Goal: Task Accomplishment & Management: Manage account settings

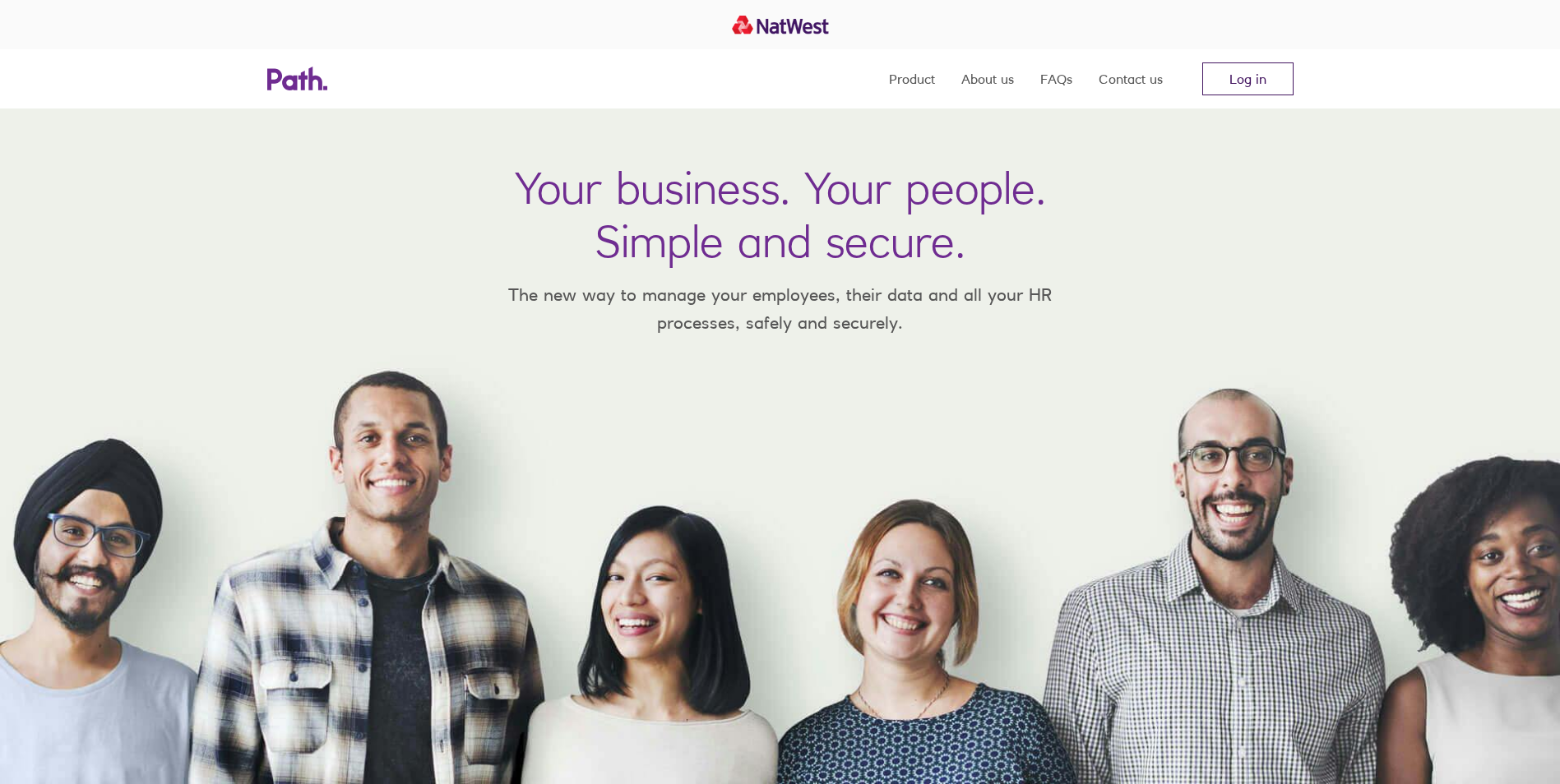
click at [1202, 77] on link "Log in" at bounding box center [1247, 79] width 91 height 33
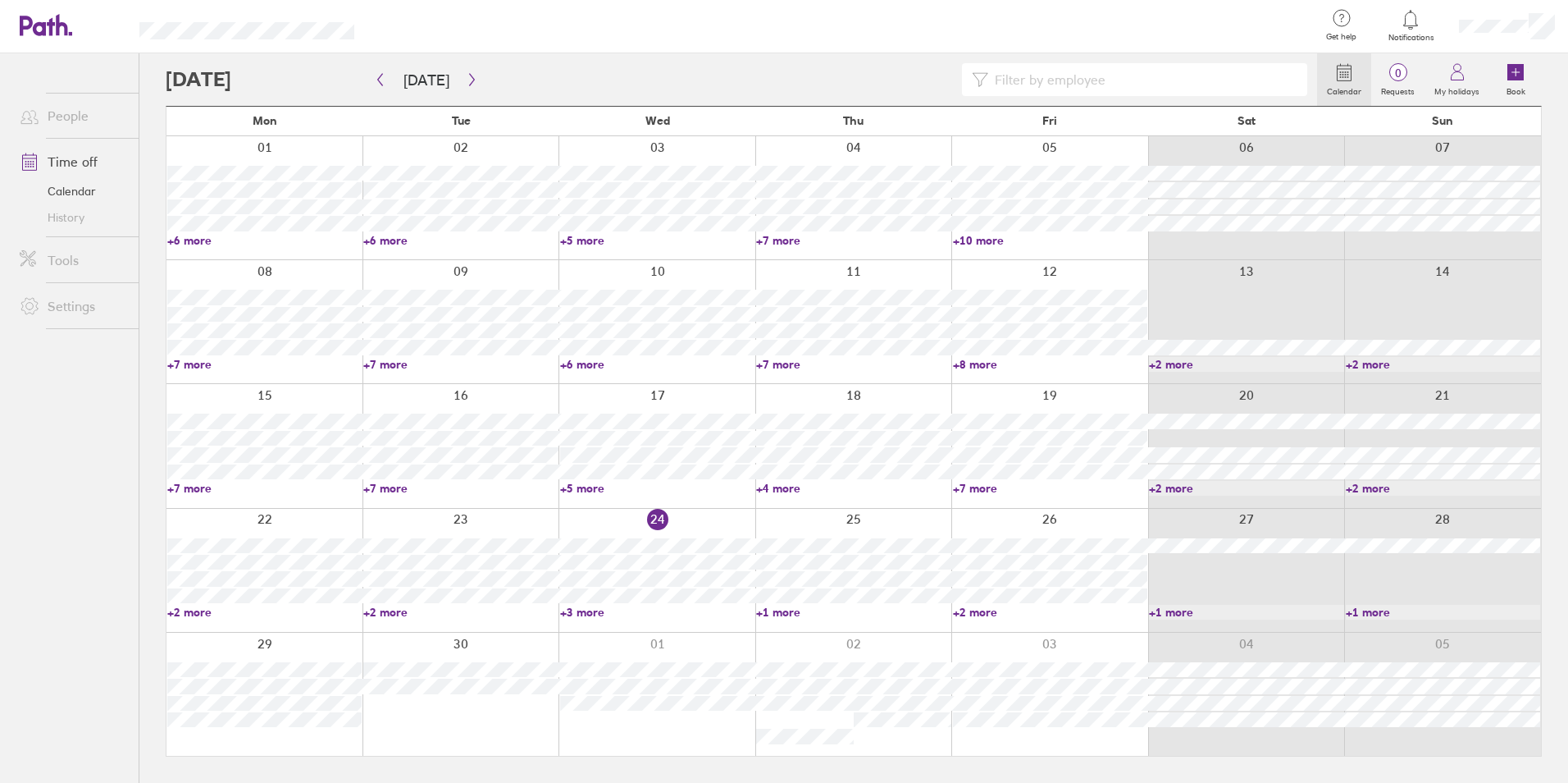
click at [586, 612] on link "+3 more" at bounding box center [658, 612] width 194 height 15
click at [784, 610] on link "+1 more" at bounding box center [853, 612] width 194 height 15
click at [963, 613] on link "+2 more" at bounding box center [1050, 612] width 194 height 15
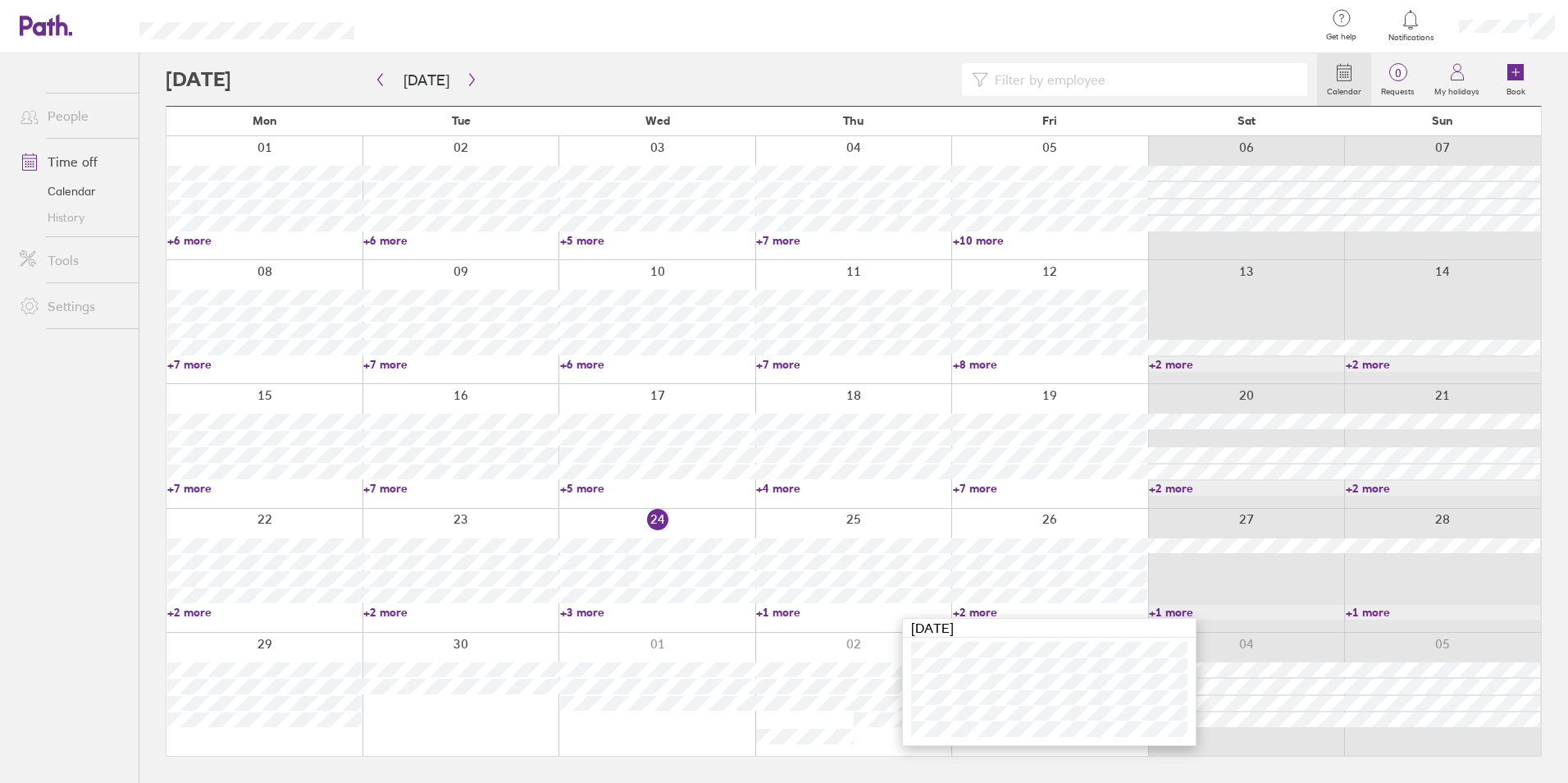
click at [963, 613] on link "+2 more" at bounding box center [1050, 612] width 194 height 15
click at [463, 87] on button "button" at bounding box center [472, 80] width 21 height 27
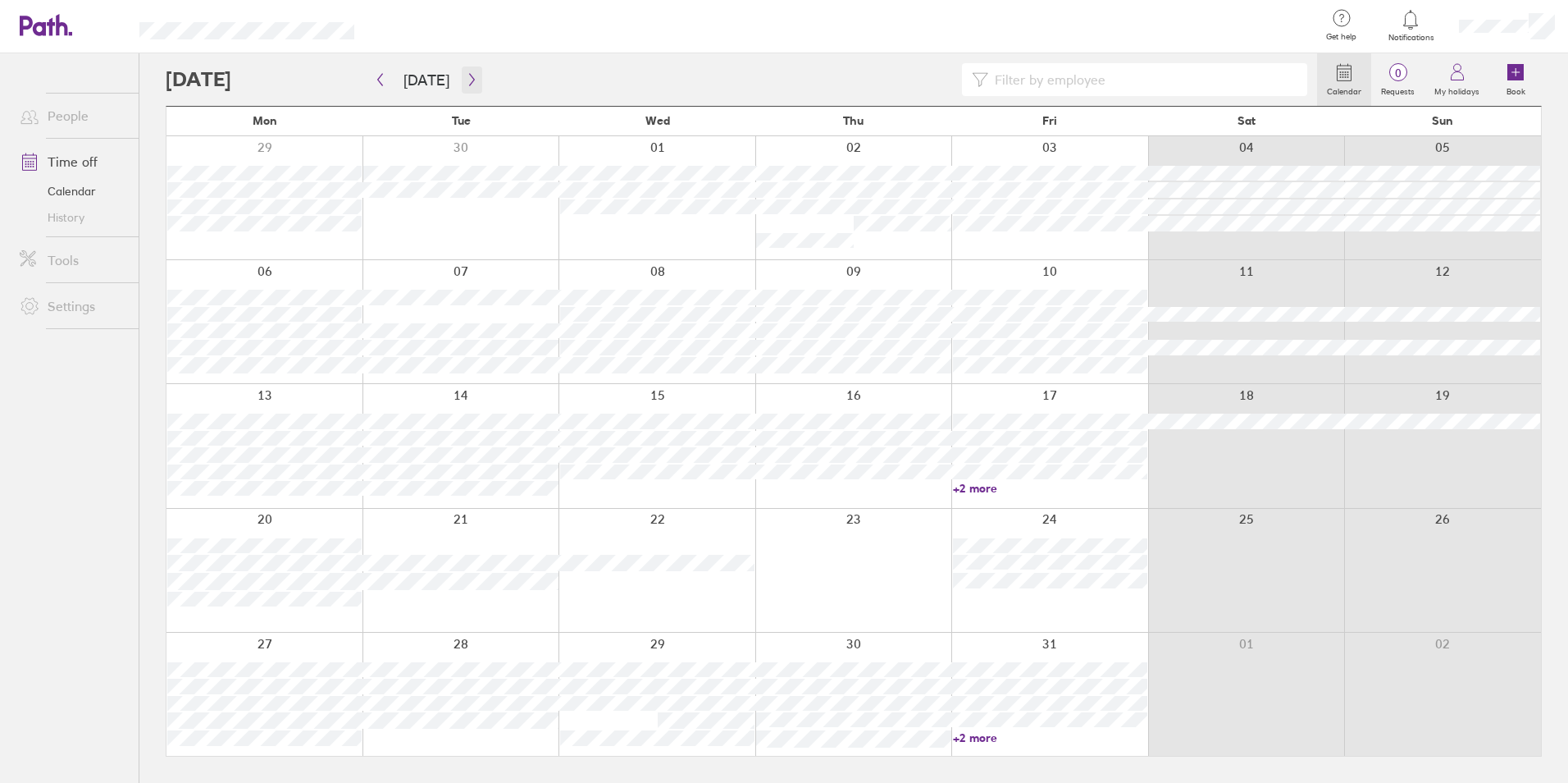
click at [474, 85] on button "button" at bounding box center [472, 80] width 21 height 27
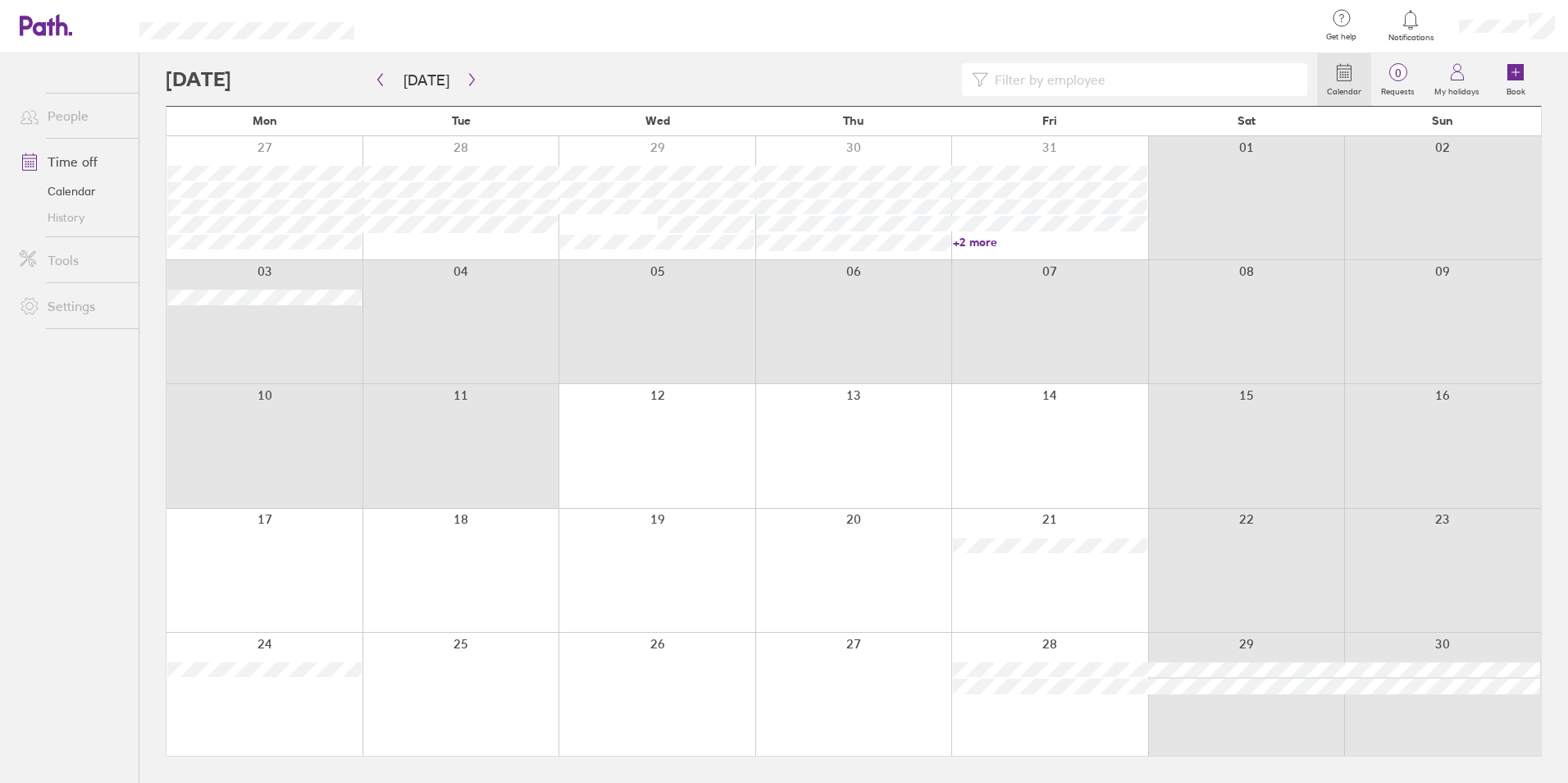
drag, startPoint x: 198, startPoint y: 376, endPoint x: 488, endPoint y: 466, distance: 303.6
click at [486, 449] on div "Mon Tue Wed Thu Fri Sat Sun 27 28 29 30 31 01 02 +2 more 03 04 05 06 07 08 09 1…" at bounding box center [854, 432] width 1376 height 651
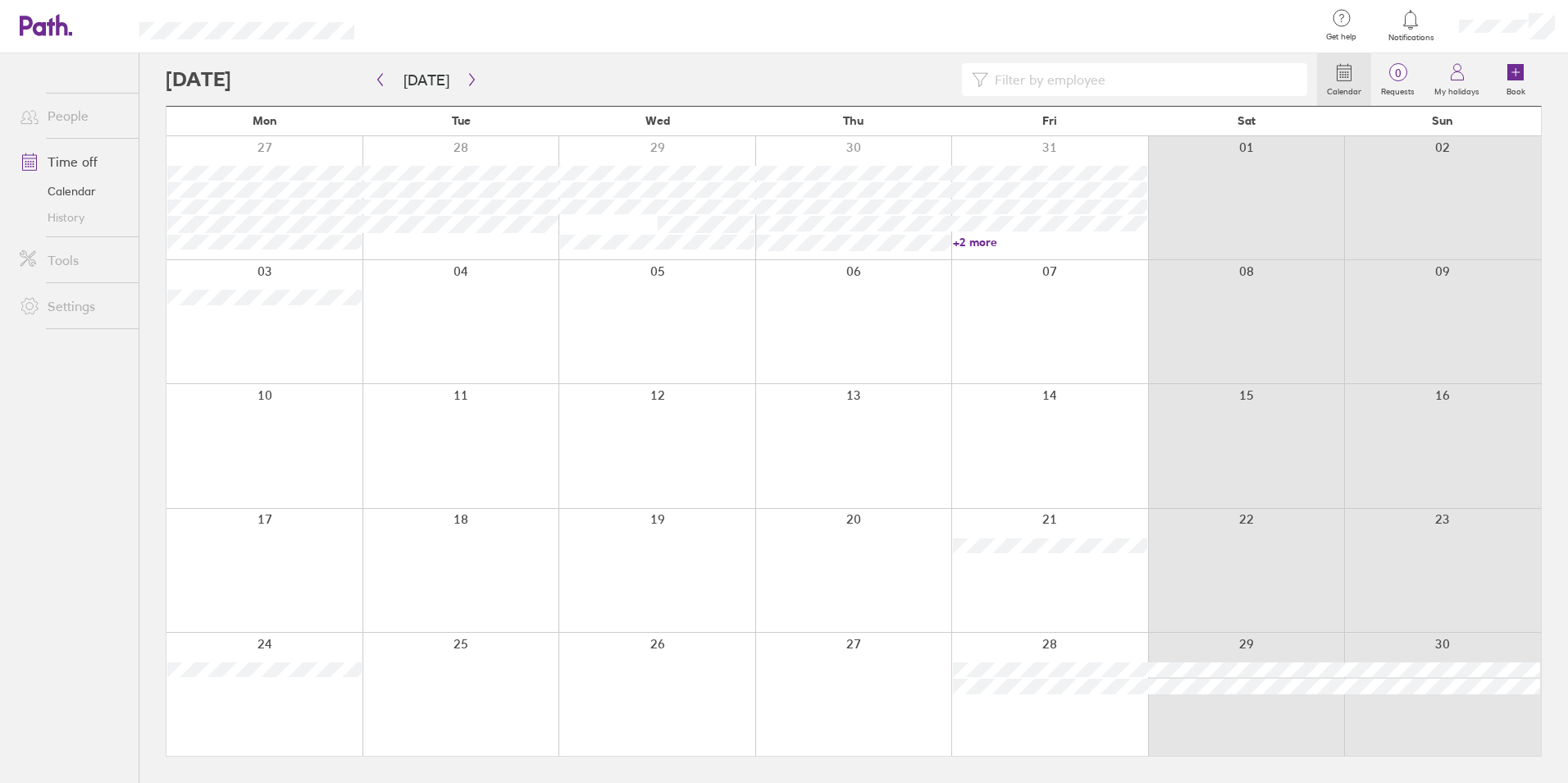
click at [756, 592] on div at bounding box center [854, 571] width 197 height 123
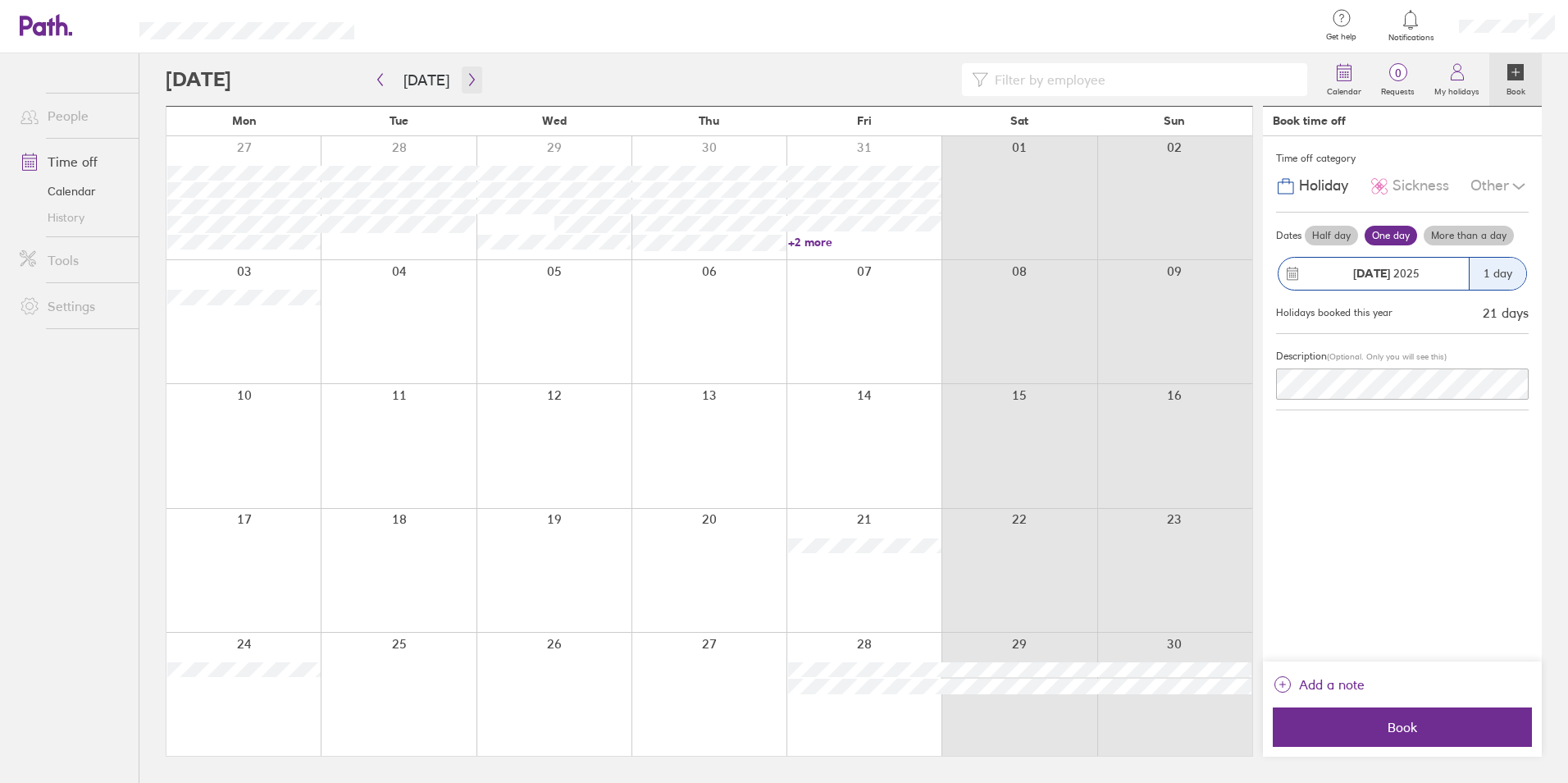
click at [477, 81] on button "button" at bounding box center [472, 80] width 21 height 27
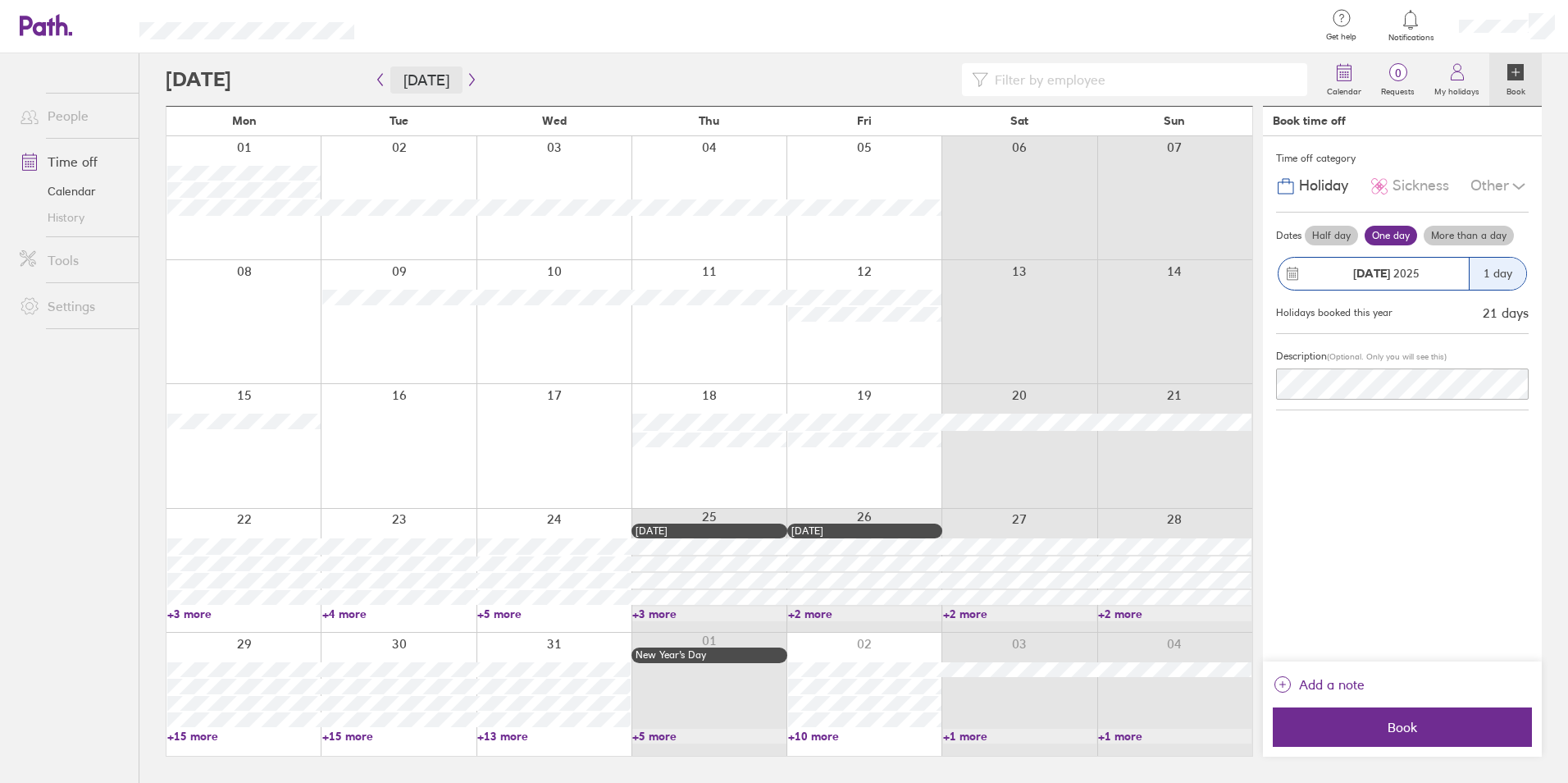
click at [417, 82] on button "[DATE]" at bounding box center [426, 80] width 72 height 27
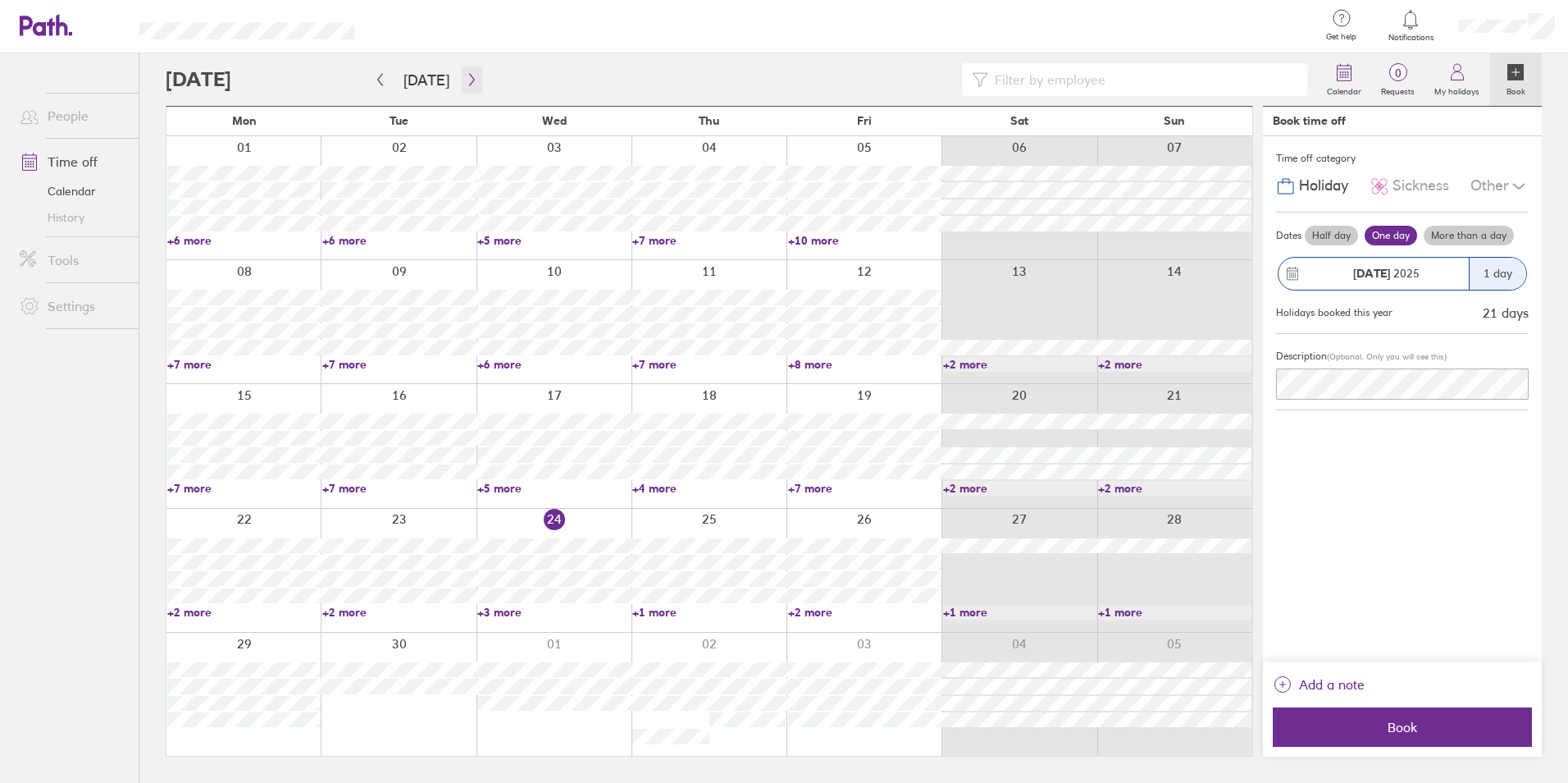
click at [470, 75] on icon "button" at bounding box center [472, 79] width 12 height 13
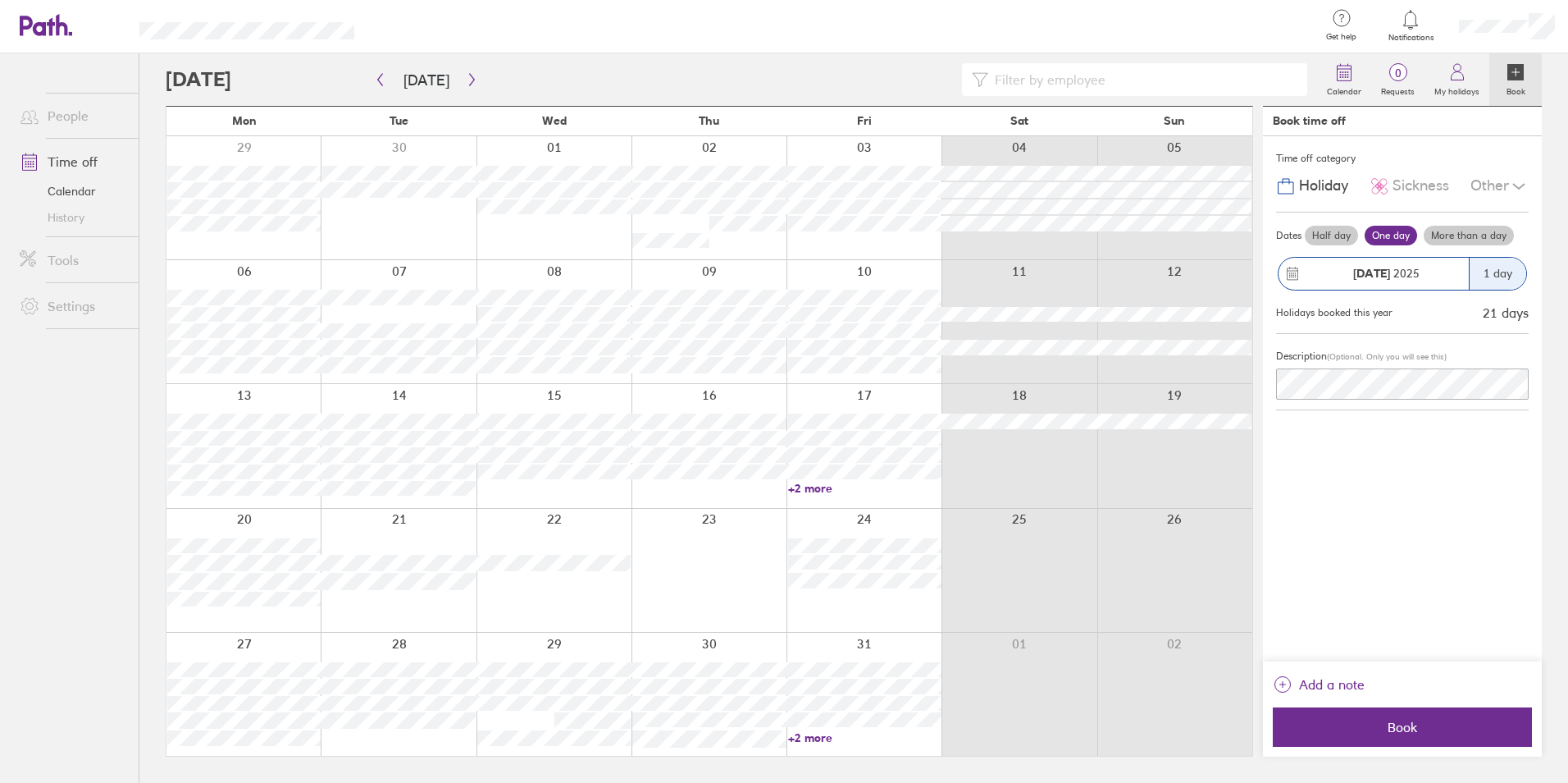
click at [63, 101] on link "People" at bounding box center [72, 115] width 132 height 33
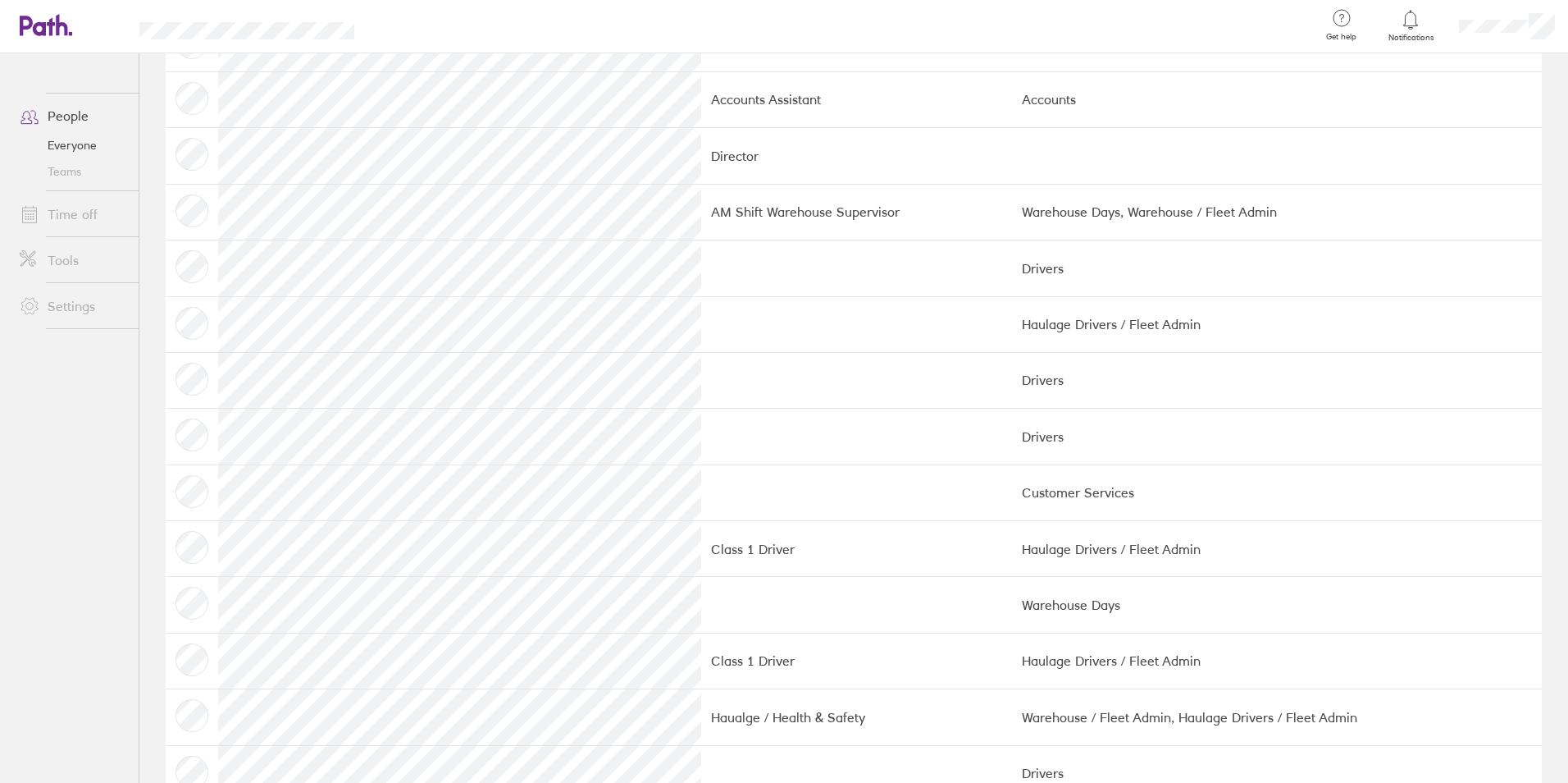
scroll to position [1559, 0]
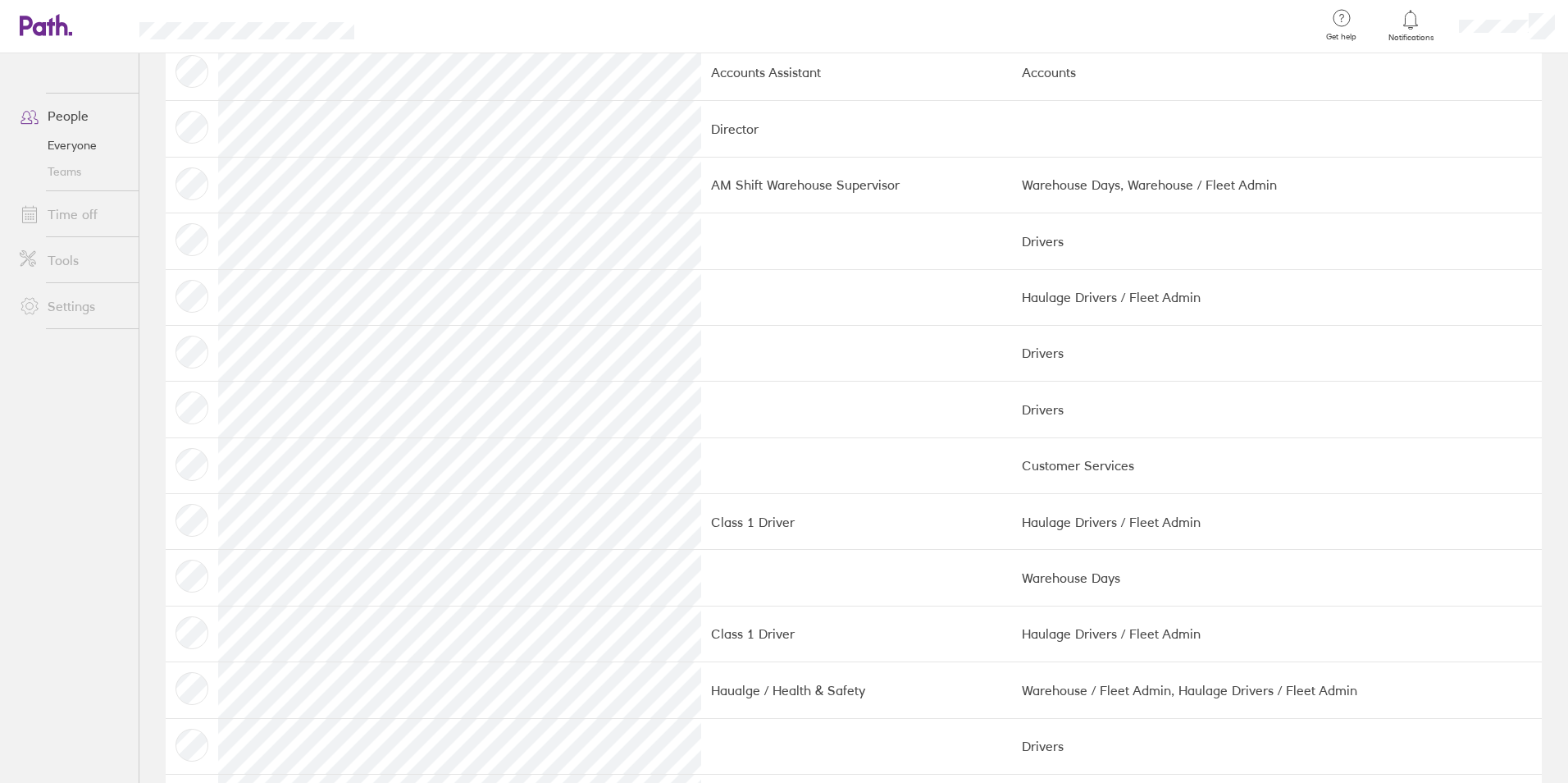
click at [365, 427] on tr "Drivers" at bounding box center [854, 409] width 1376 height 56
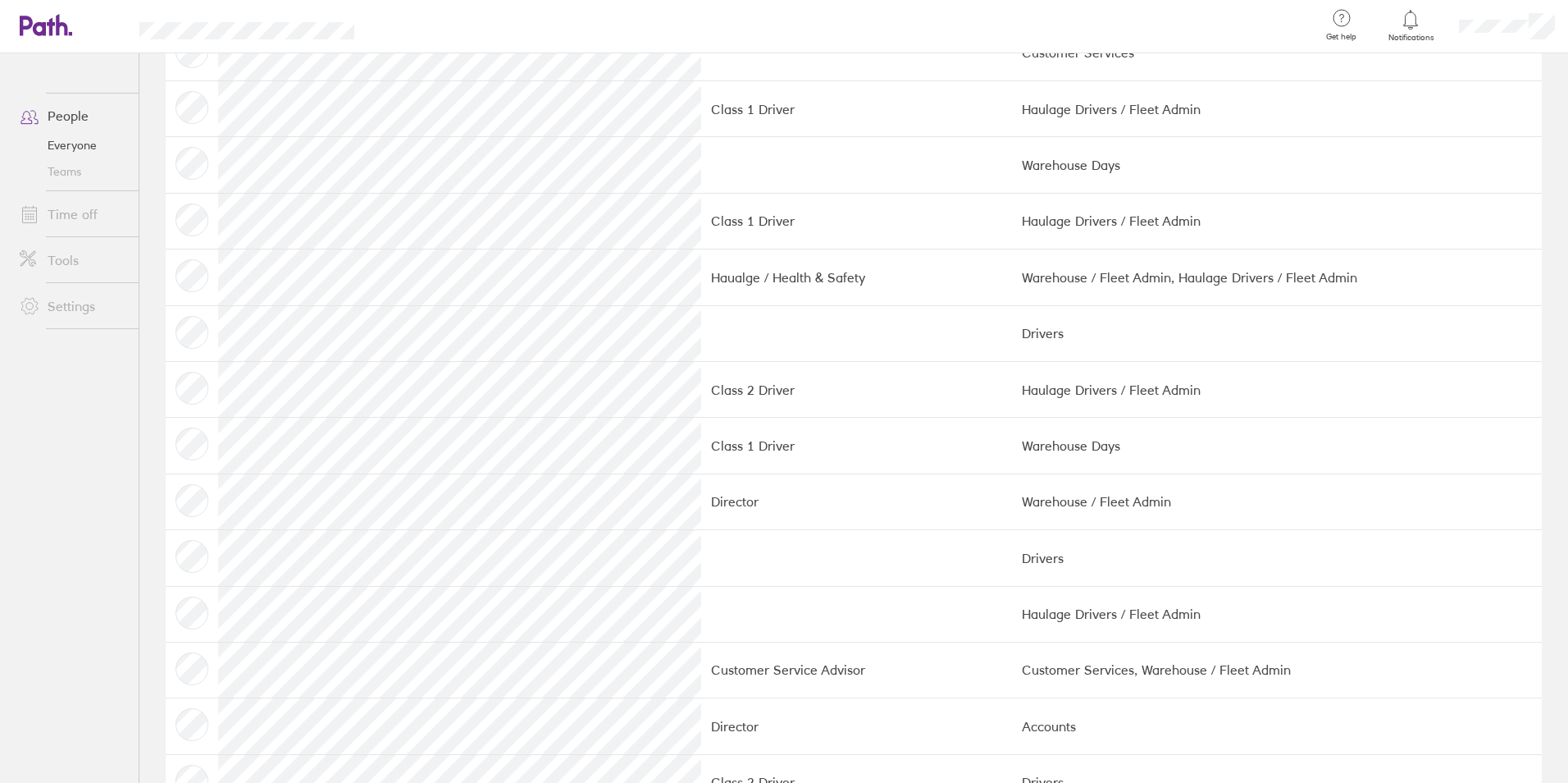
scroll to position [1715, 0]
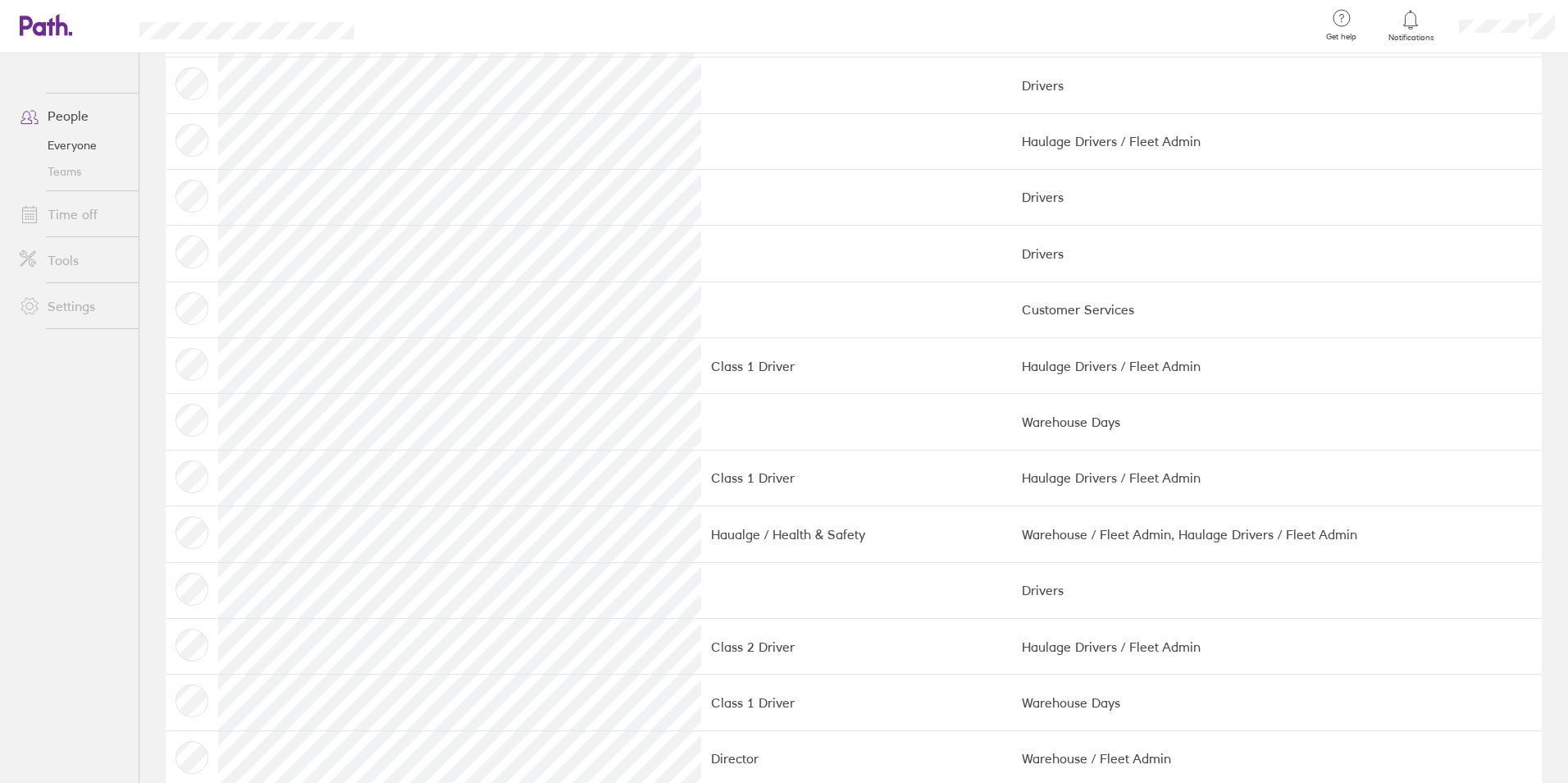
click at [55, 173] on link "Teams" at bounding box center [72, 171] width 132 height 26
